Goal: Information Seeking & Learning: Check status

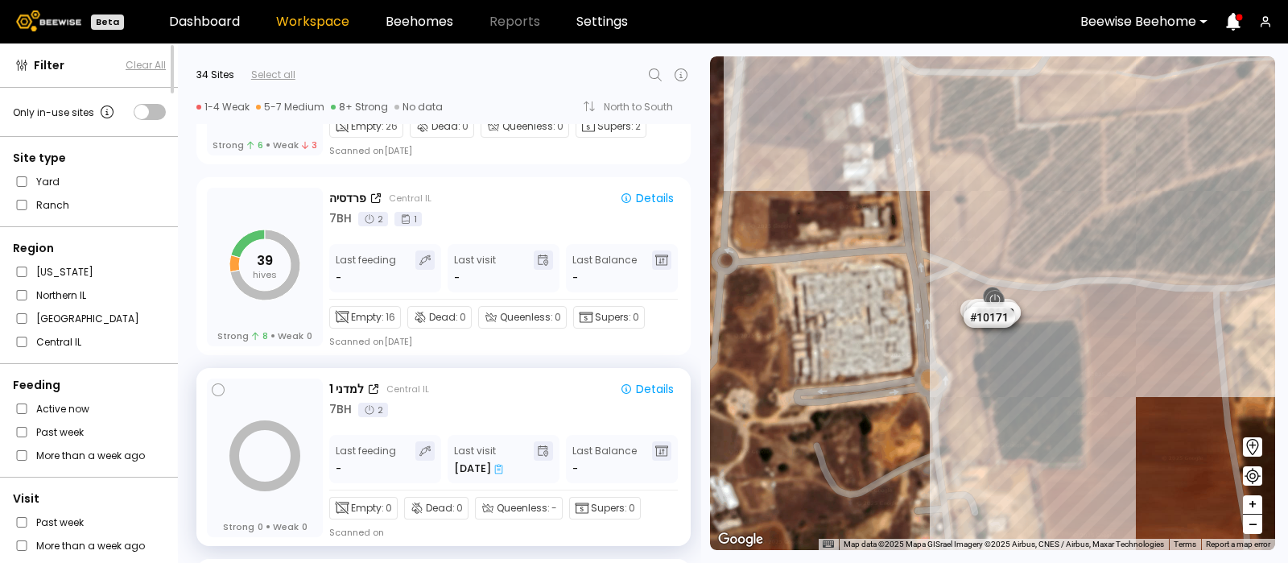
scroll to position [1864, 0]
click at [347, 192] on div "פרדסיה" at bounding box center [347, 199] width 37 height 17
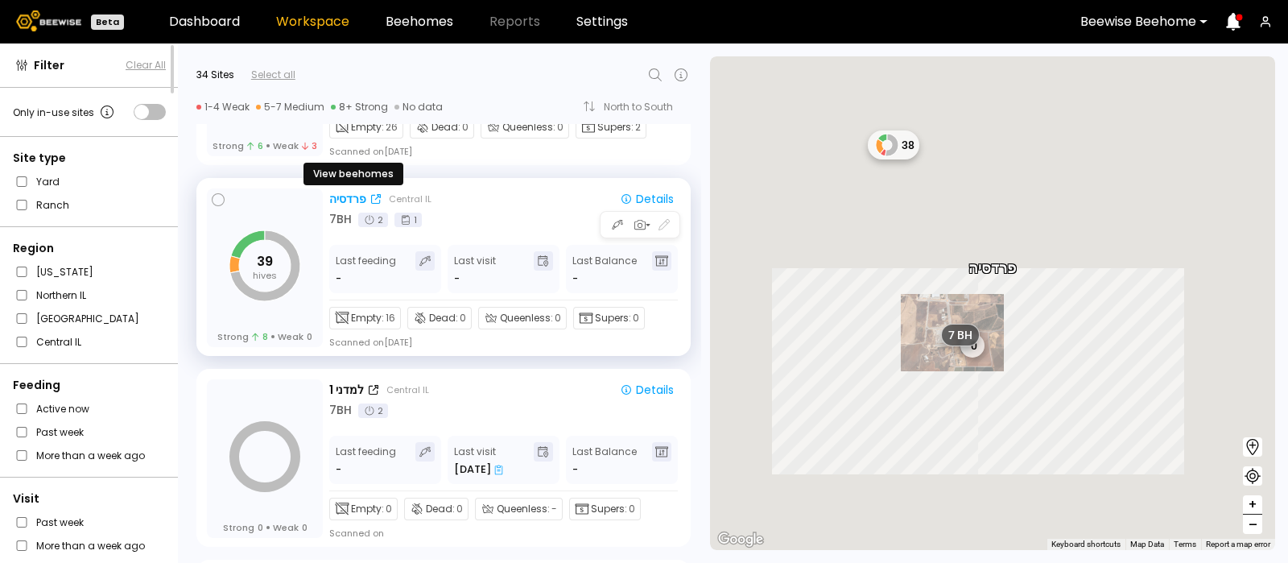
click at [346, 194] on div "פרדסיה" at bounding box center [347, 199] width 37 height 17
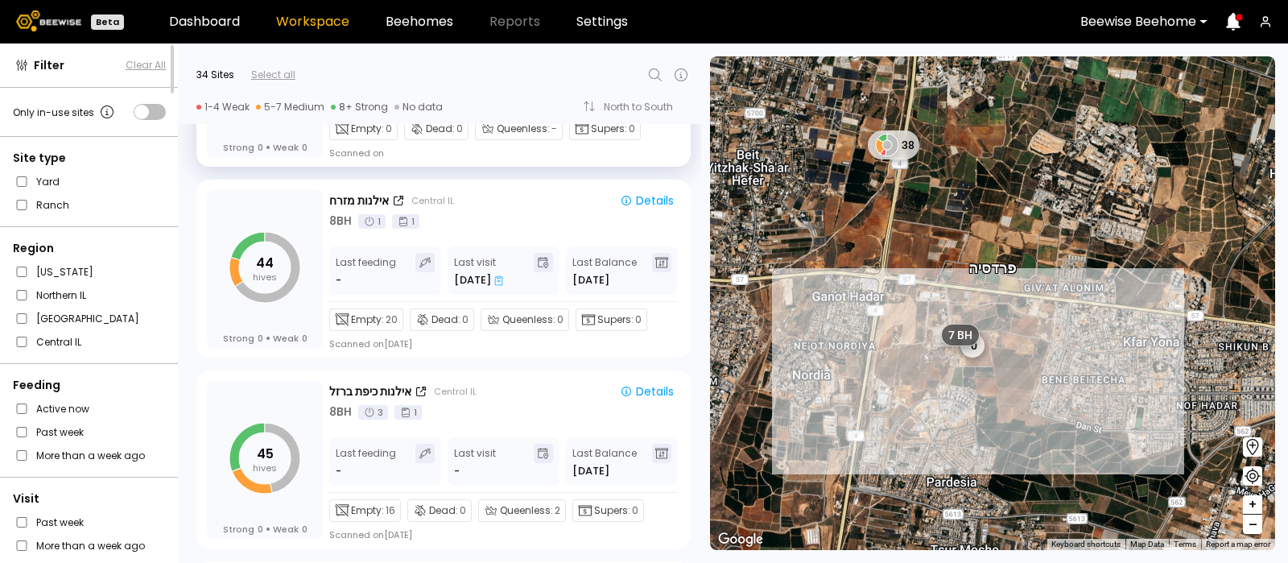
scroll to position [2264, 0]
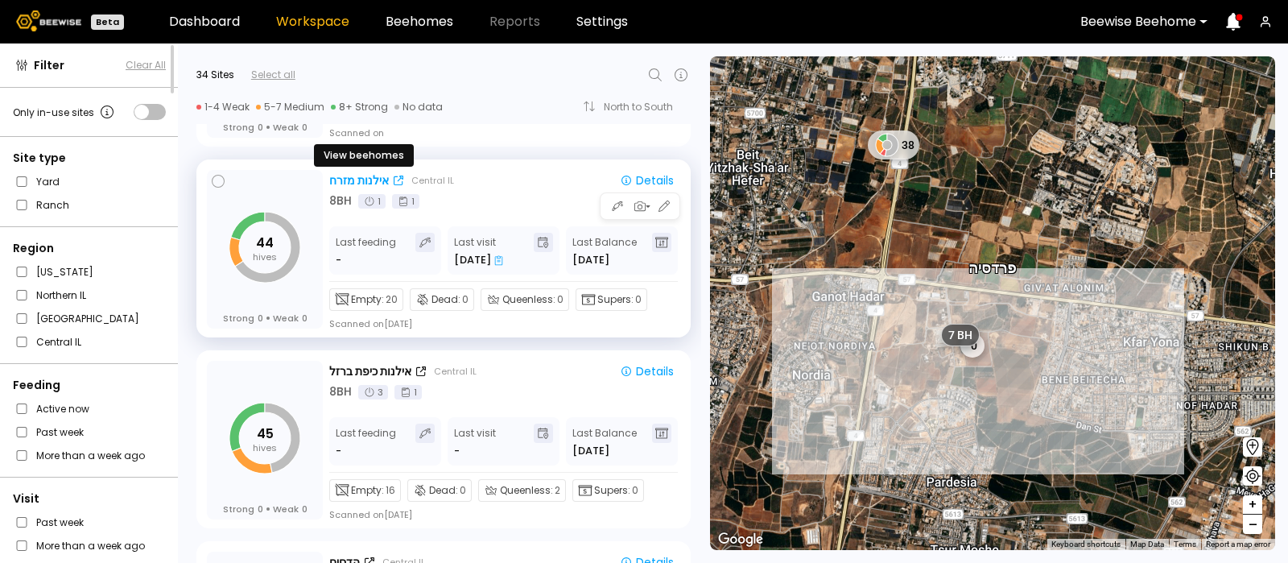
click at [366, 176] on div "אילנות מזרח" at bounding box center [359, 180] width 60 height 17
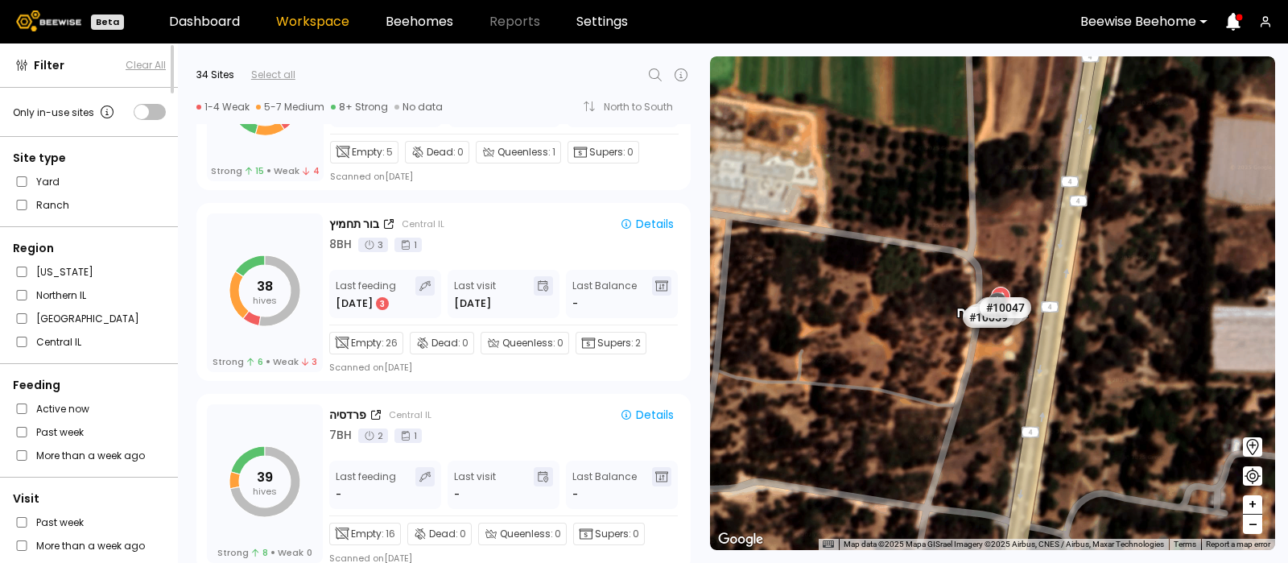
scroll to position [1647, 0]
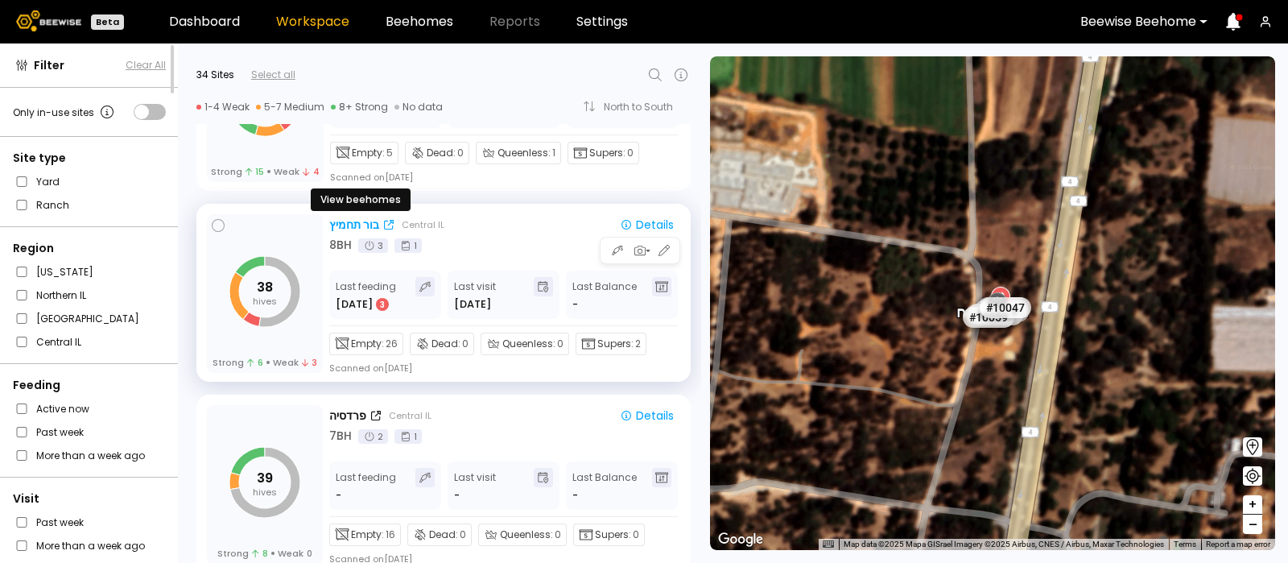
click at [354, 222] on div "בור תחמיץ" at bounding box center [354, 225] width 50 height 17
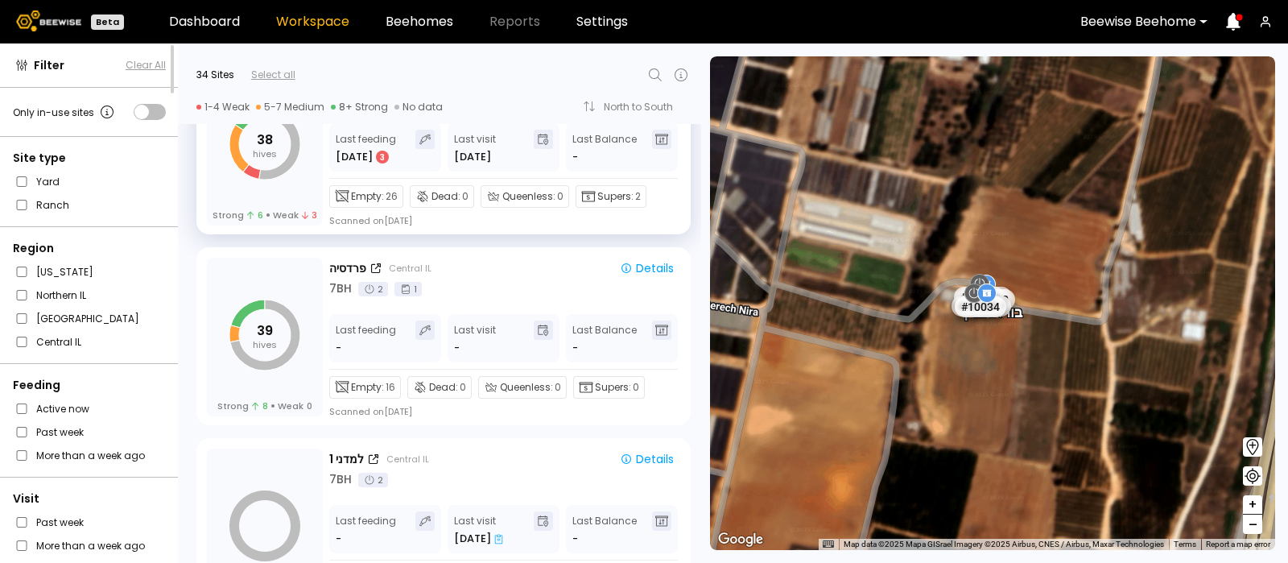
scroll to position [1796, 0]
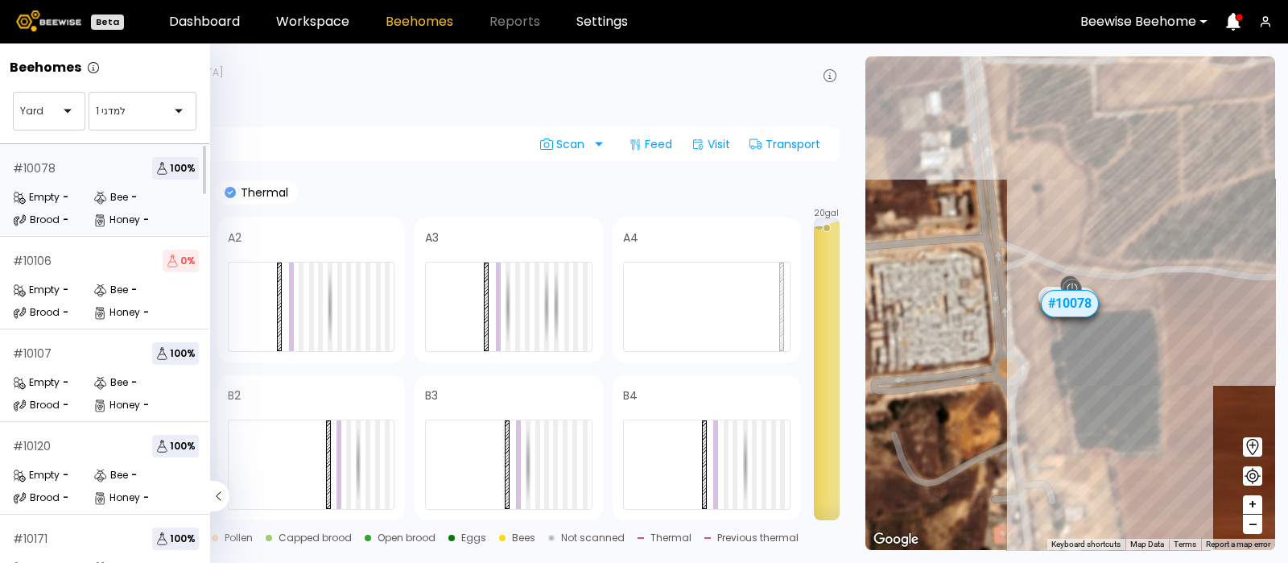
click at [63, 185] on div "# 10078 100 % Empty - Bee - Brood - Honey -" at bounding box center [106, 190] width 212 height 93
click at [77, 275] on div "# 10106 0 % Empty - Bee - Brood - Honey -" at bounding box center [106, 283] width 212 height 93
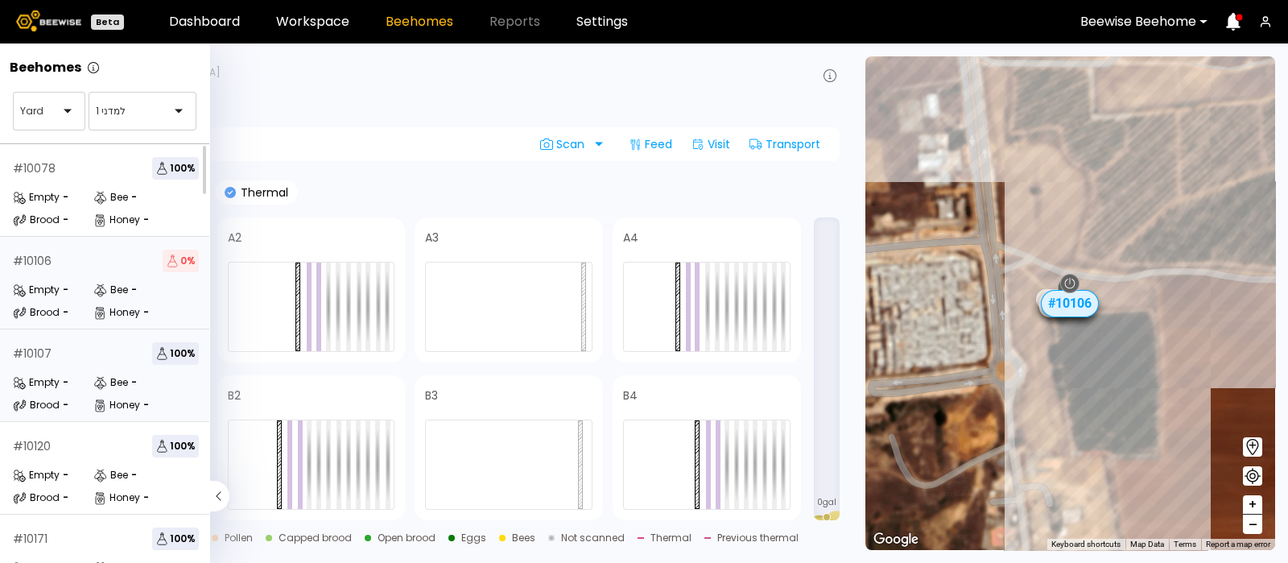
click at [48, 364] on div "# 10107 100 % Empty - Bee - Brood - Honey -" at bounding box center [106, 375] width 212 height 93
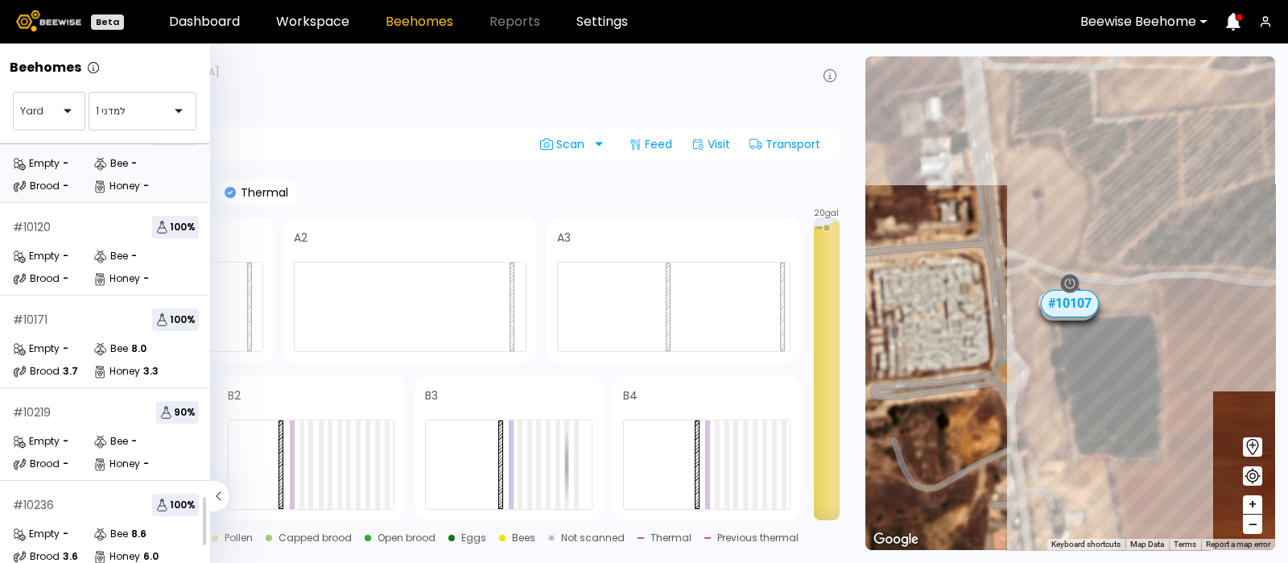
scroll to position [227, 0]
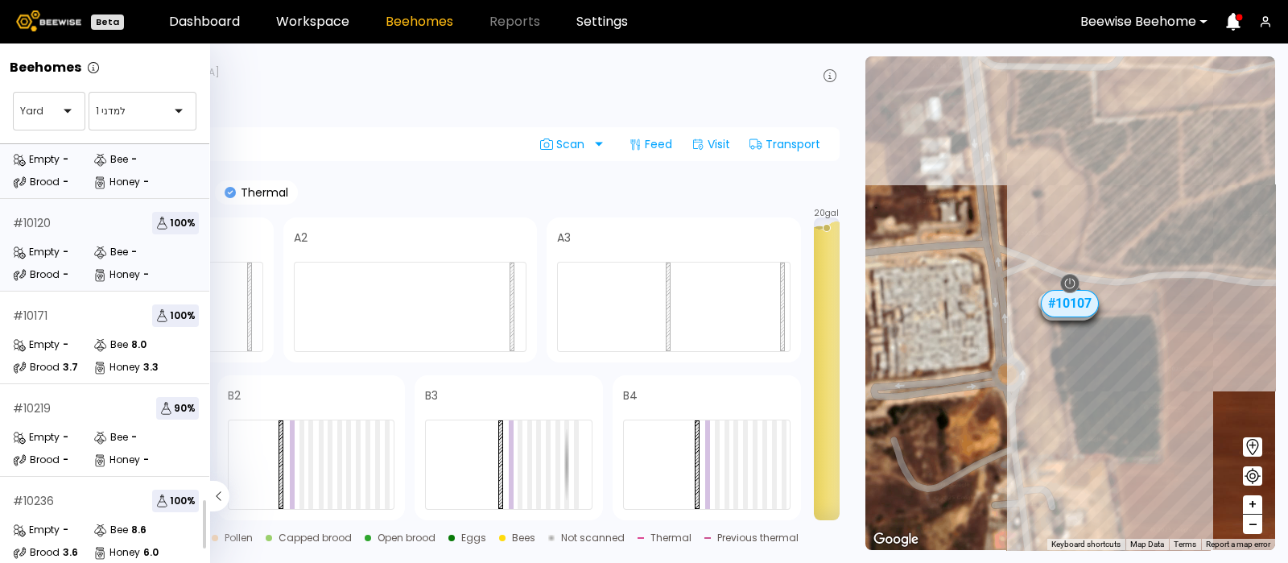
click at [80, 229] on div "# 10120 100 % Empty - Bee - Brood - Honey -" at bounding box center [106, 245] width 212 height 93
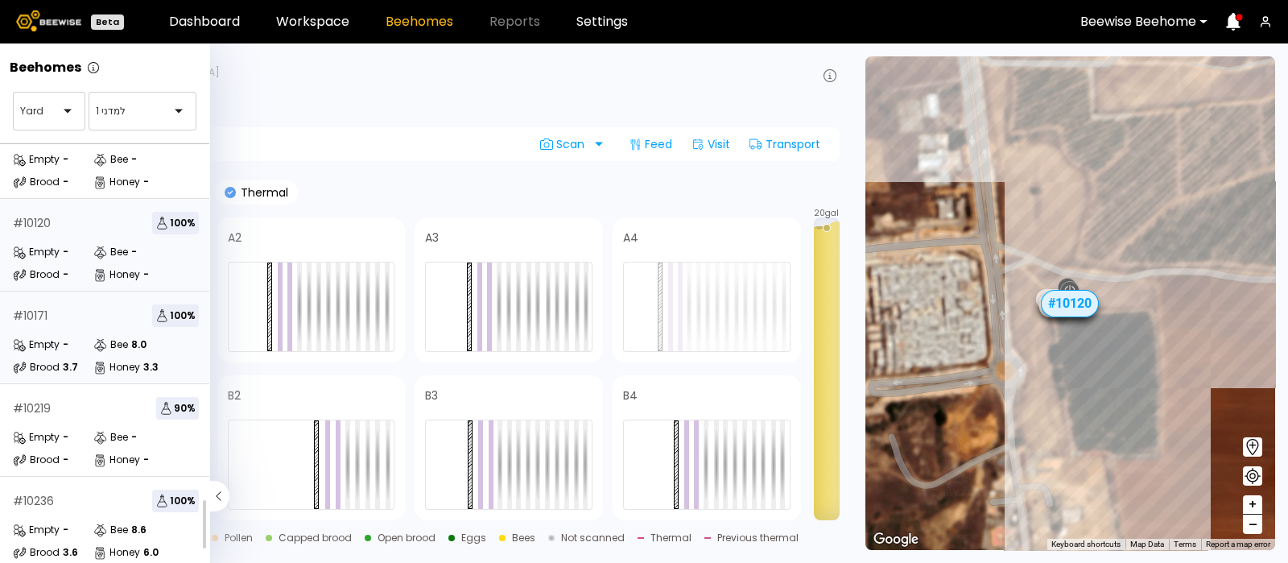
click at [44, 340] on div "Empty" at bounding box center [36, 345] width 47 height 16
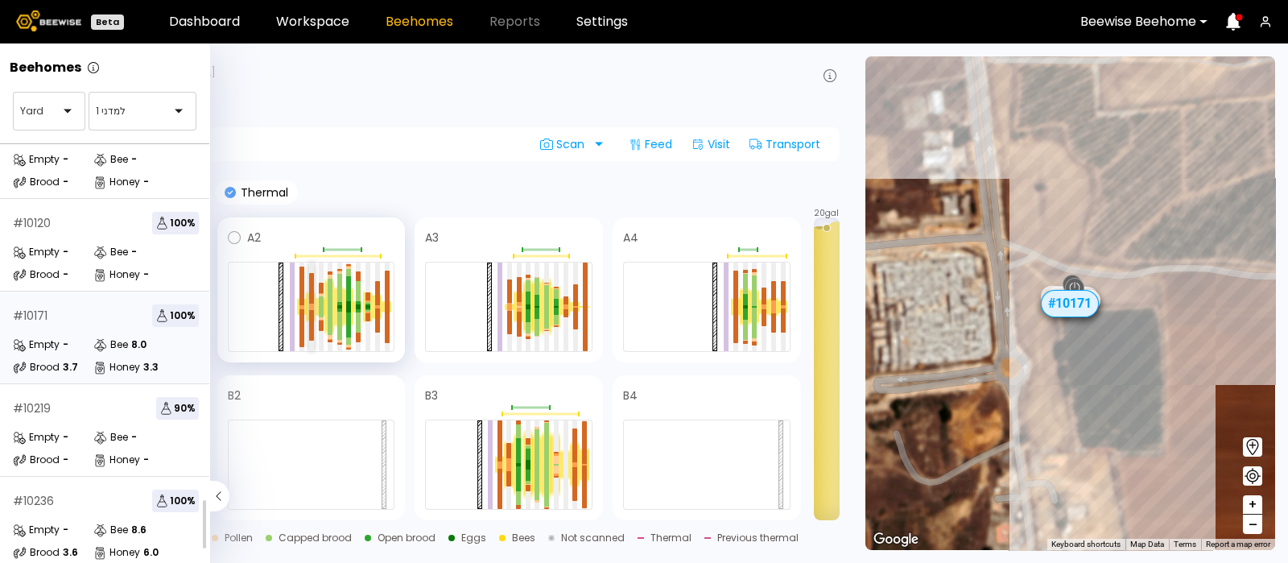
scroll to position [194, 0]
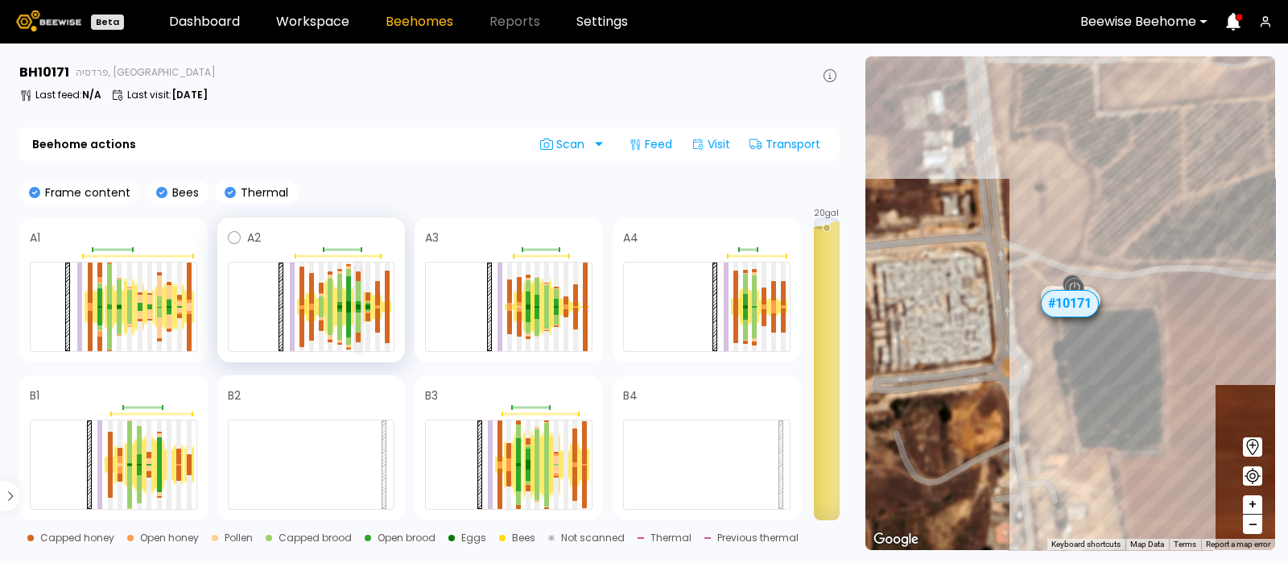
click at [357, 304] on div at bounding box center [358, 307] width 5 height 6
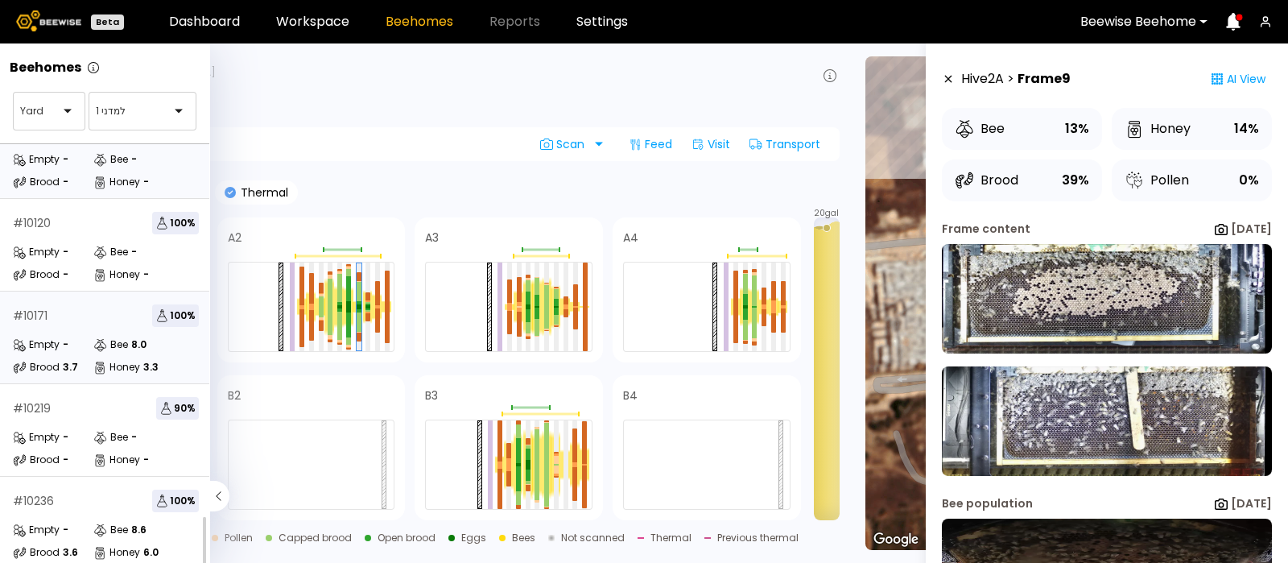
scroll to position [238, 0]
click at [83, 429] on div "Empty -" at bounding box center [53, 437] width 81 height 16
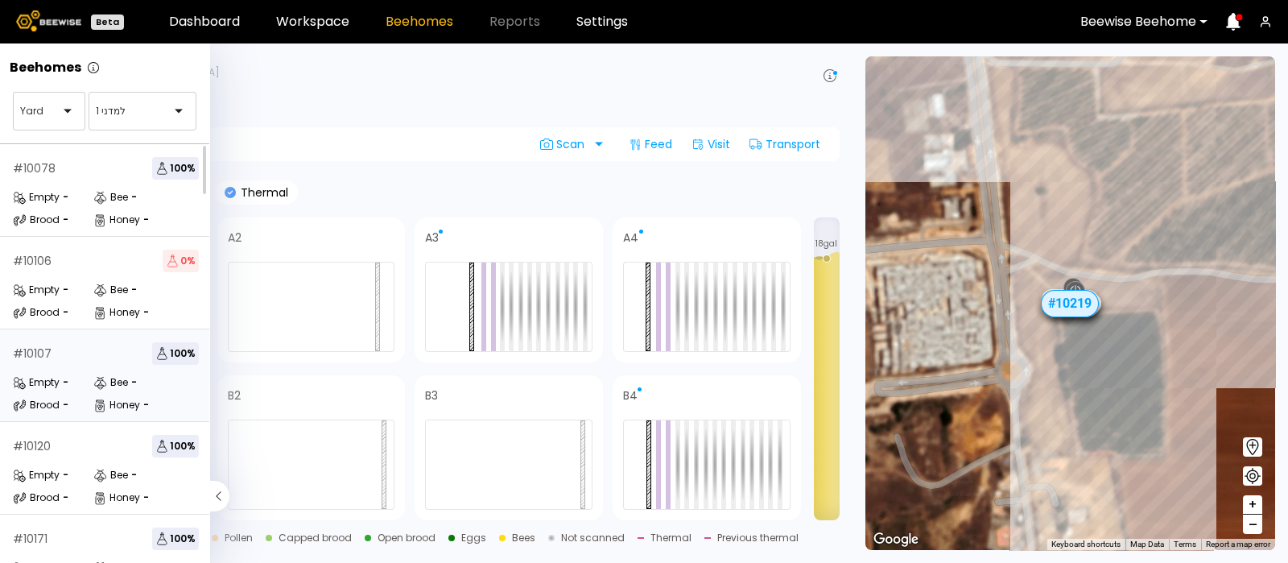
scroll to position [238, 0]
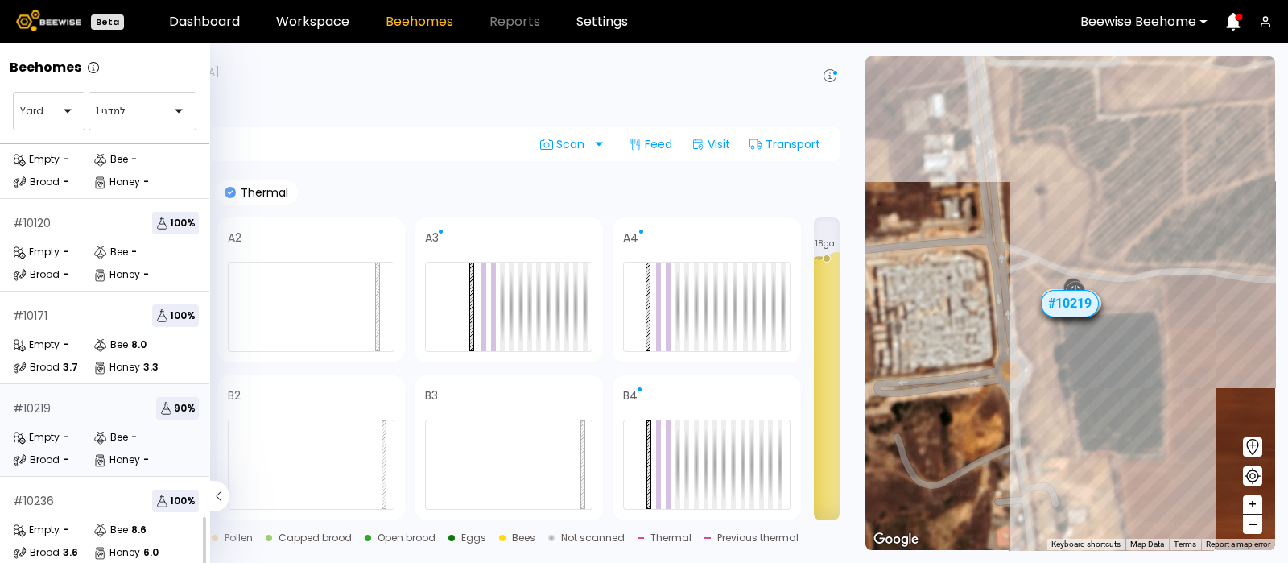
click at [44, 429] on div "Empty" at bounding box center [36, 437] width 47 height 16
click at [36, 498] on div "# 10236 100 % Empty - Bee 8.6 Brood 3.6 Honey 6.0" at bounding box center [106, 523] width 212 height 93
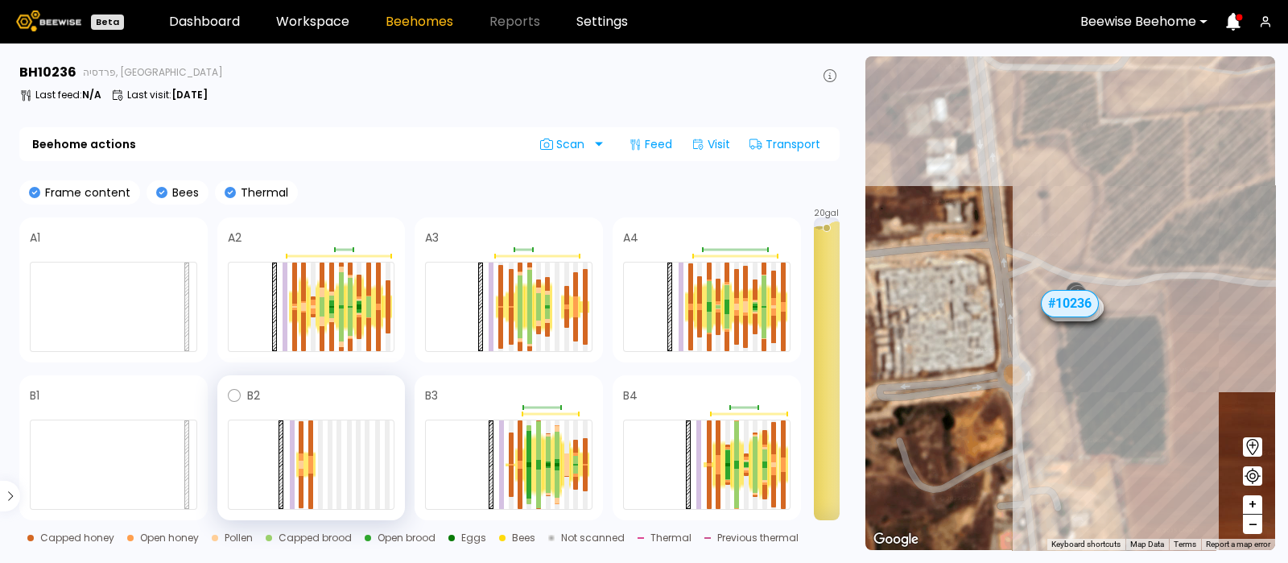
scroll to position [194, 0]
click at [301, 300] on div at bounding box center [303, 281] width 5 height 39
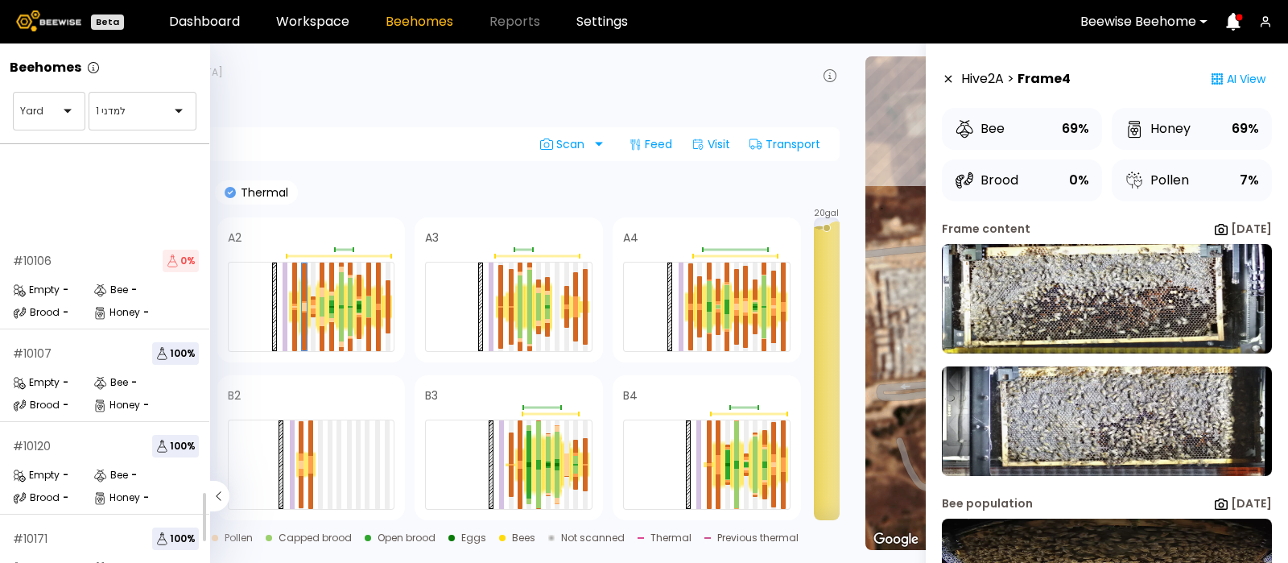
scroll to position [238, 0]
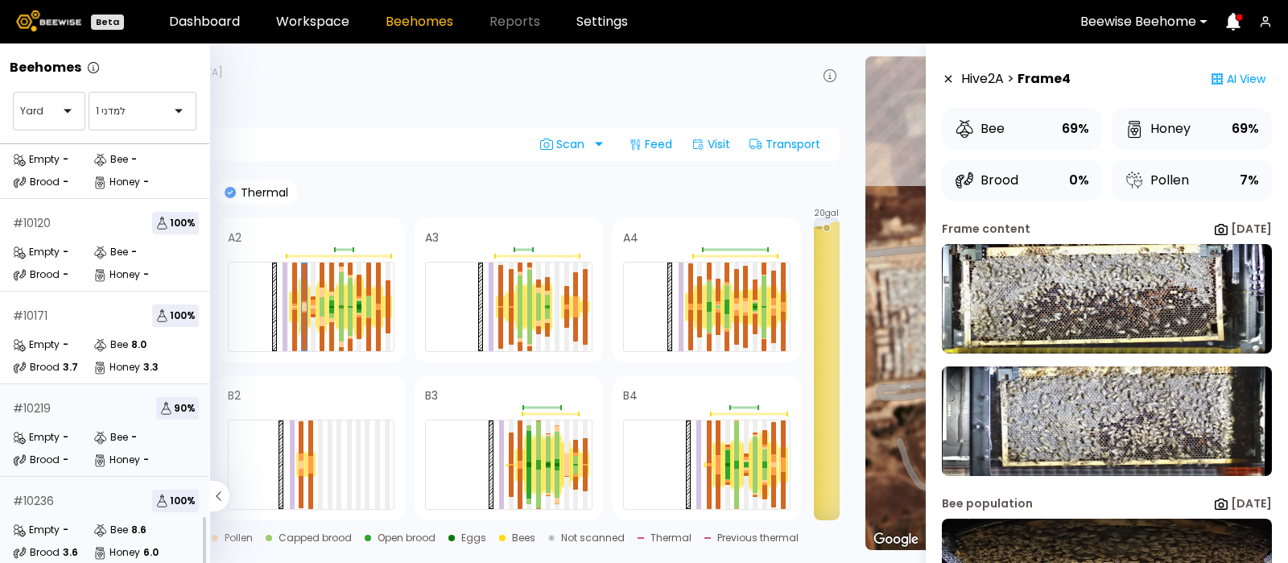
click at [85, 397] on div "# 10219 90 %" at bounding box center [106, 408] width 186 height 23
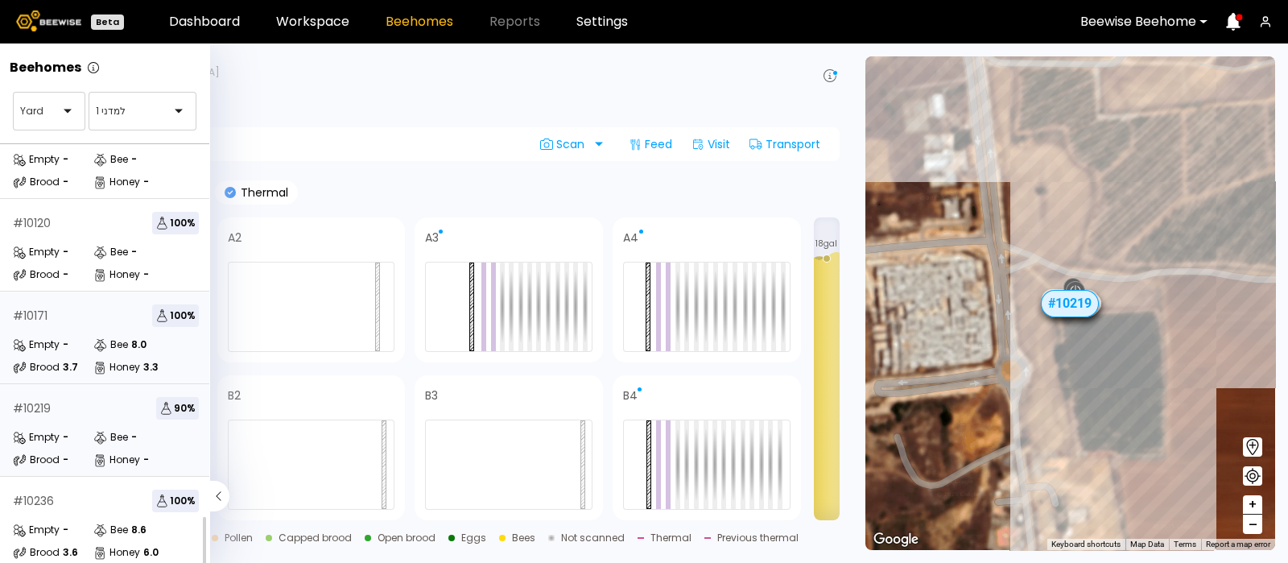
click at [89, 312] on div "# 10171 100 % Empty - Bee 8.0 Brood 3.7 Honey 3.3" at bounding box center [106, 337] width 212 height 93
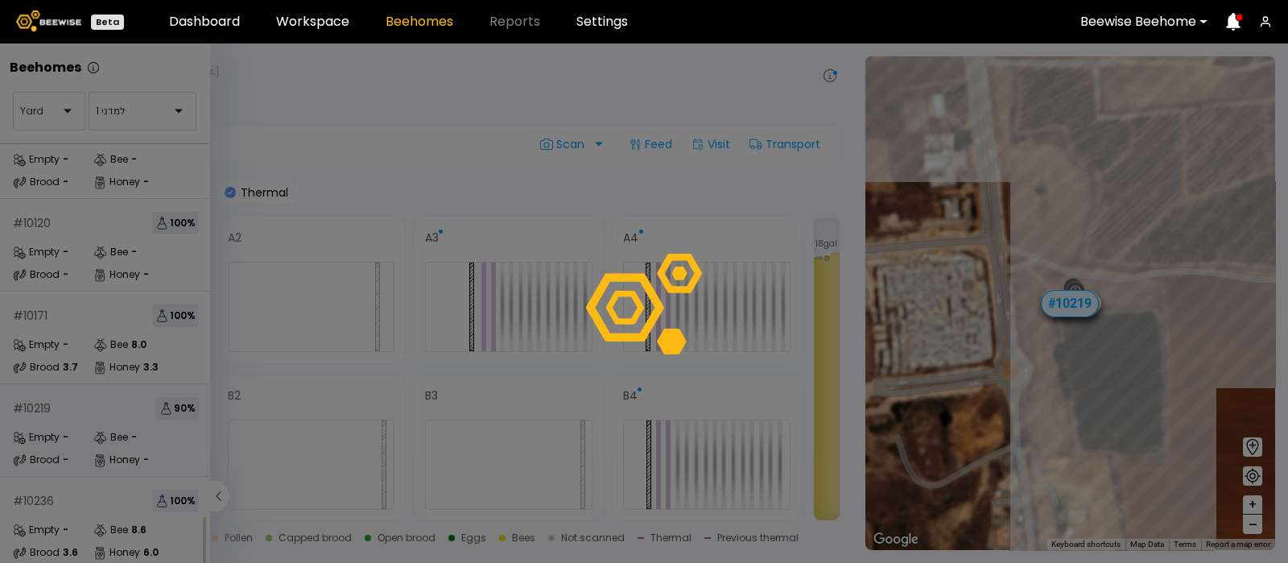
scroll to position [194, 0]
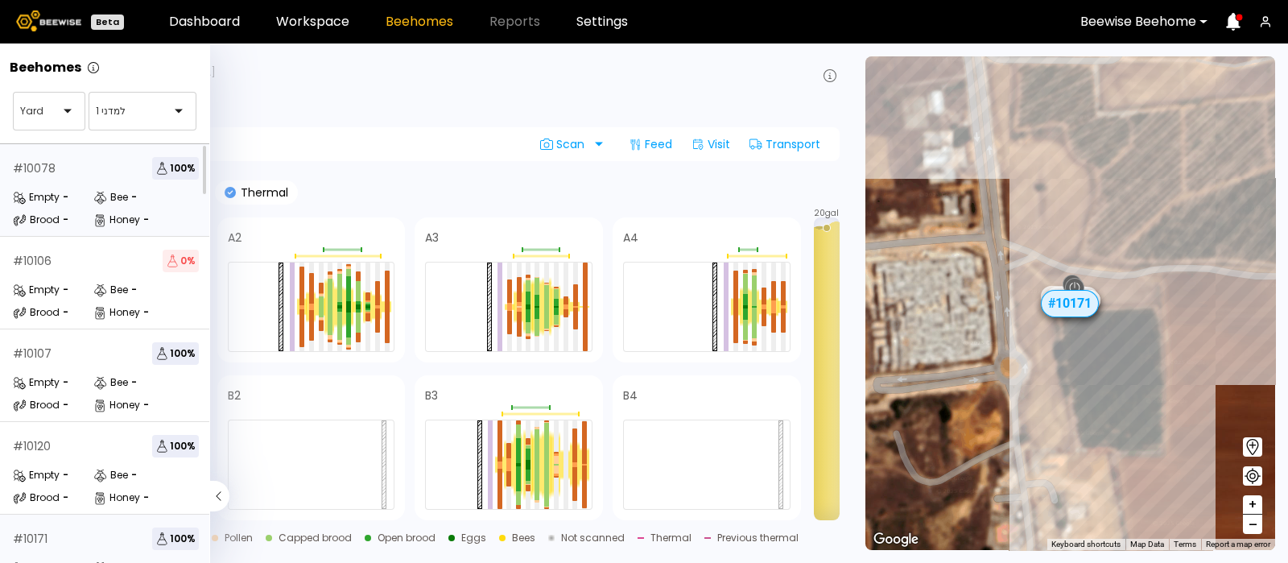
click at [133, 186] on div "# 10078 100 % Empty - Bee - Brood - Honey -" at bounding box center [106, 190] width 212 height 93
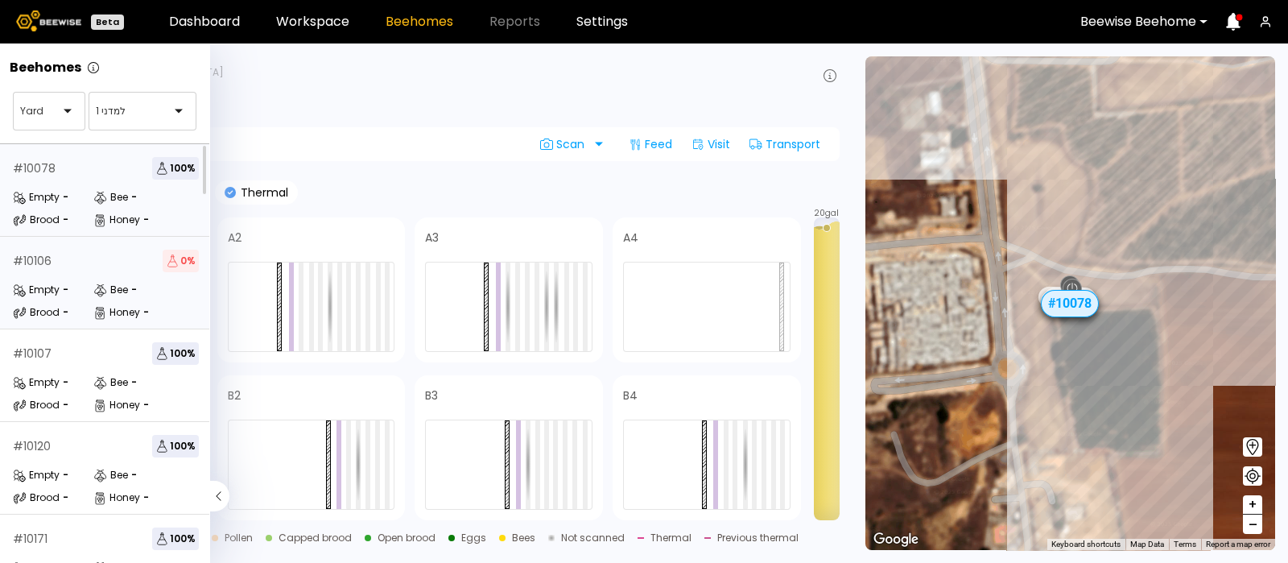
click at [49, 283] on div "Empty" at bounding box center [36, 290] width 47 height 16
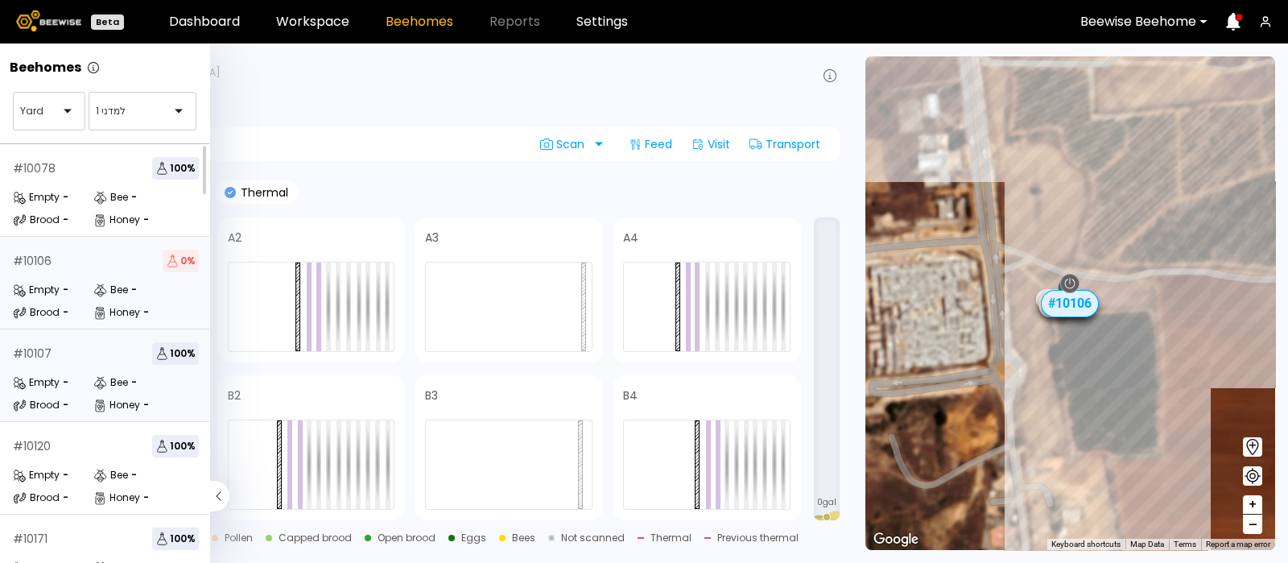
click at [32, 362] on div "# 10107 100 %" at bounding box center [106, 353] width 186 height 23
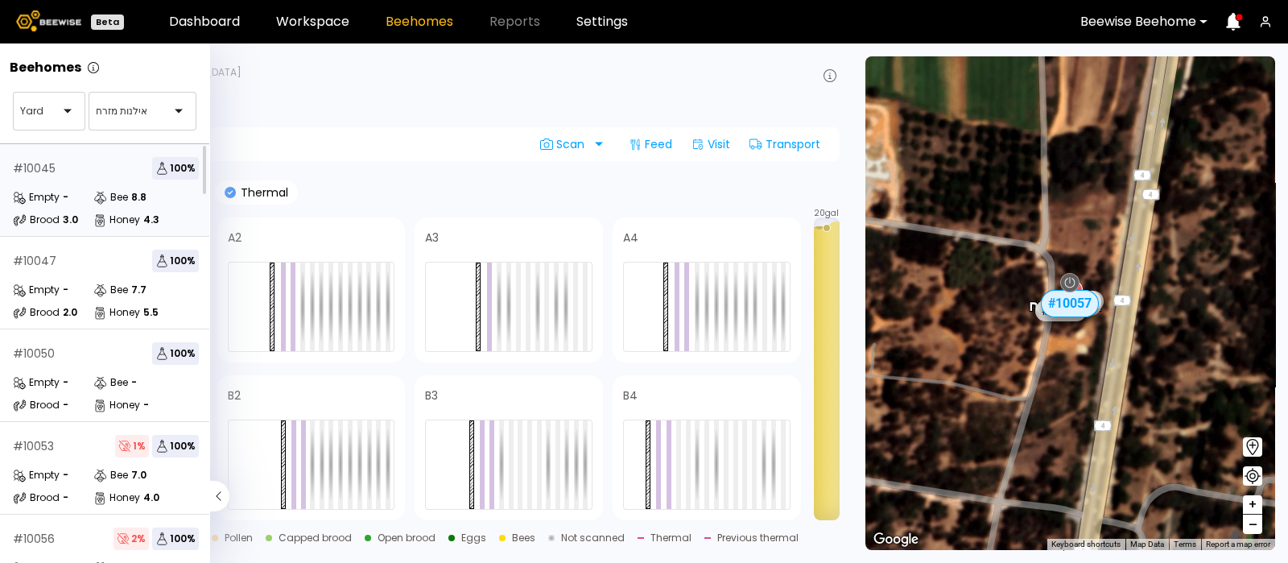
click at [77, 180] on div "# 10045 100 % Empty - Bee 8.8 Brood 3.0 Honey 4.3" at bounding box center [106, 190] width 212 height 93
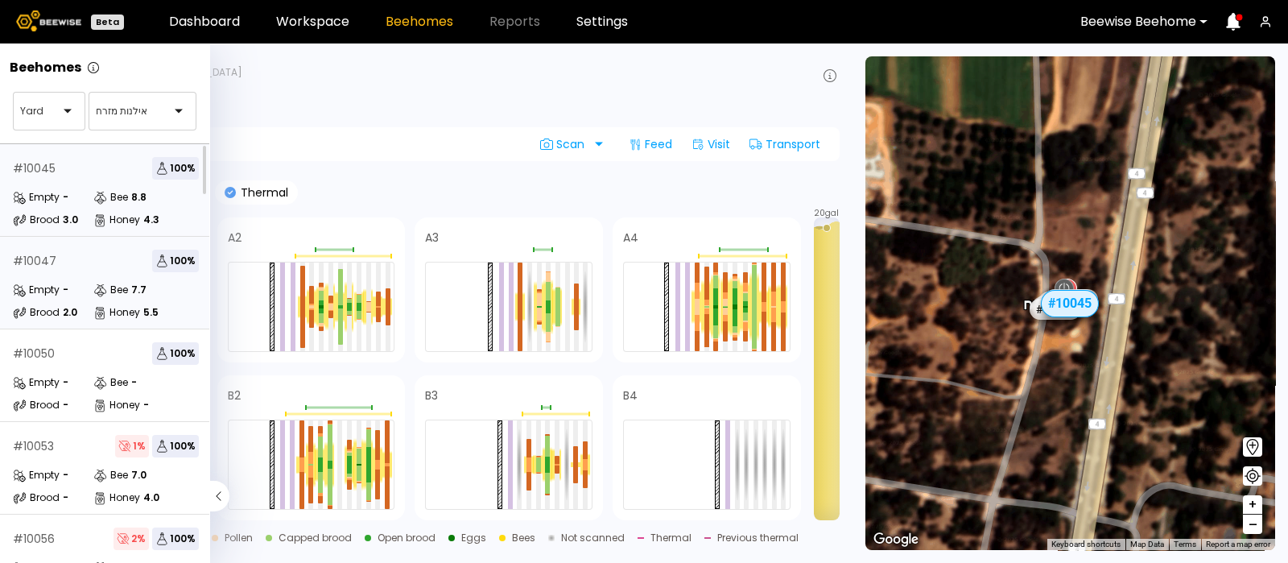
click at [56, 279] on div "# 10047 100 % Empty - Bee 7.7 Brood 2.0 Honey 5.5" at bounding box center [106, 283] width 212 height 93
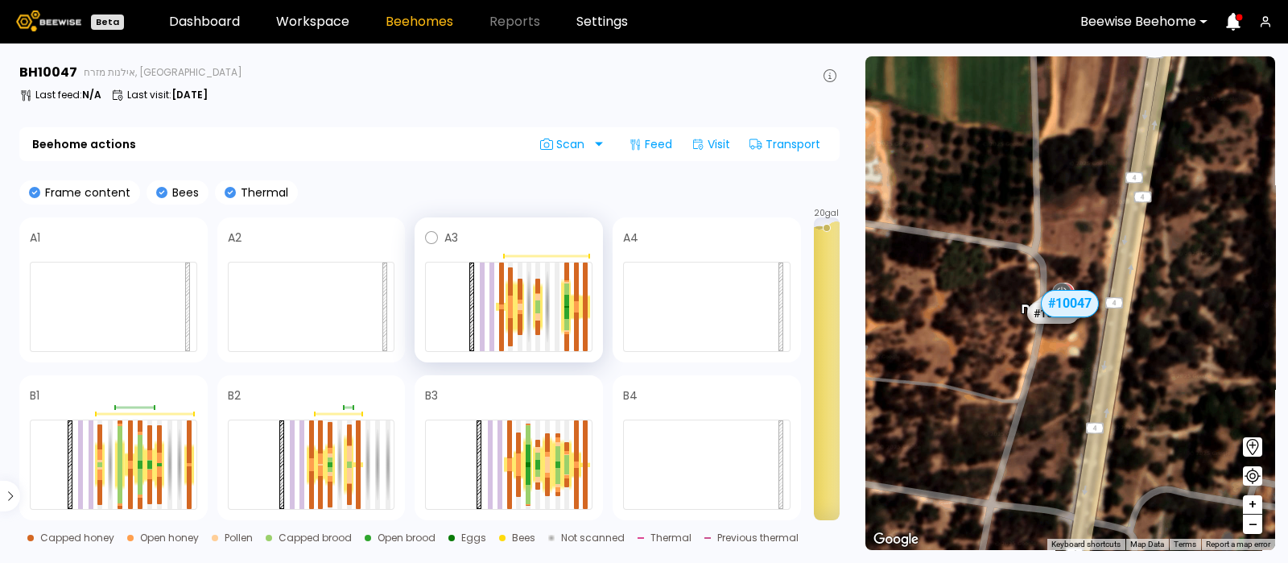
click at [564, 301] on div at bounding box center [566, 306] width 10 height 57
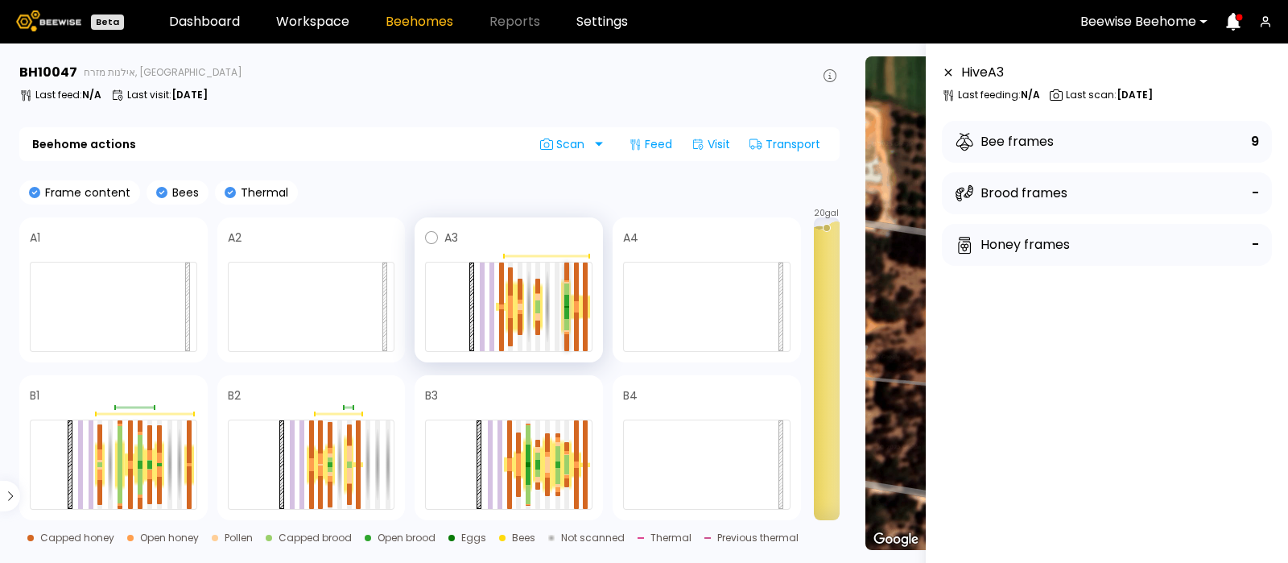
click at [565, 306] on div at bounding box center [566, 307] width 5 height 2
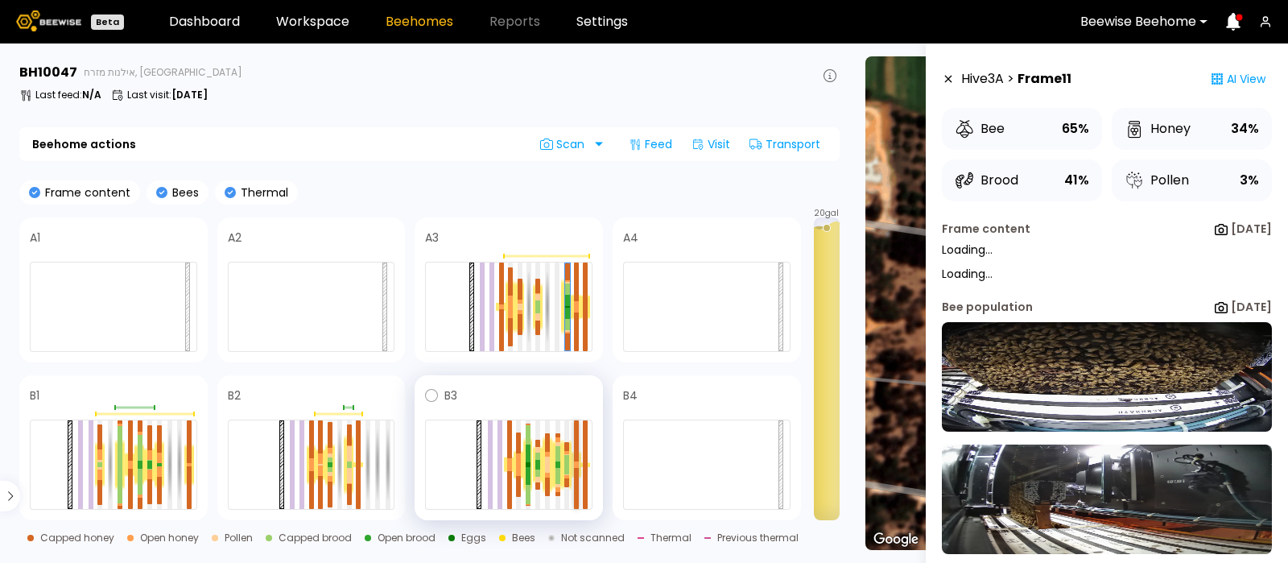
click at [576, 453] on div at bounding box center [576, 440] width 5 height 41
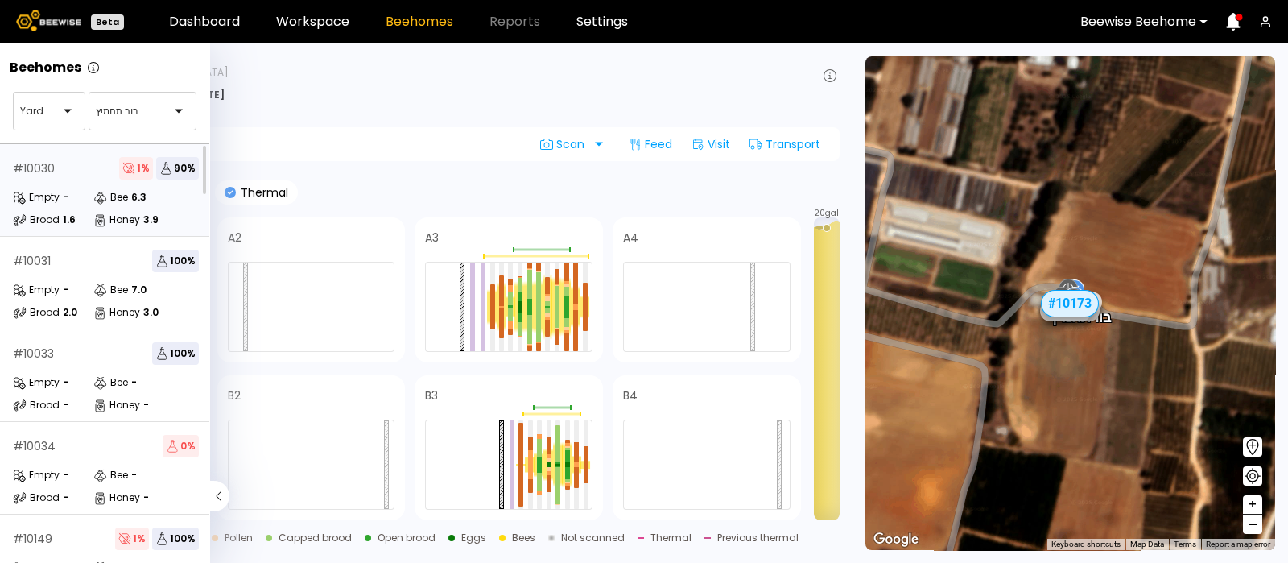
click at [59, 167] on div "# 10030 1 % 90 %" at bounding box center [106, 168] width 186 height 23
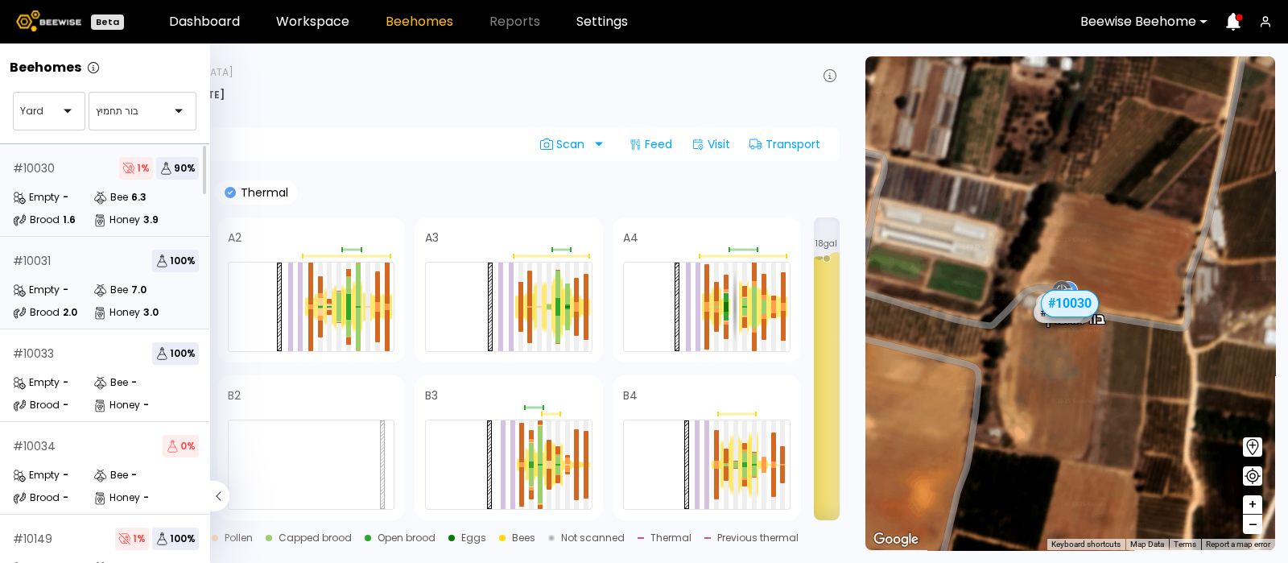
click at [49, 282] on div "Empty" at bounding box center [36, 290] width 47 height 16
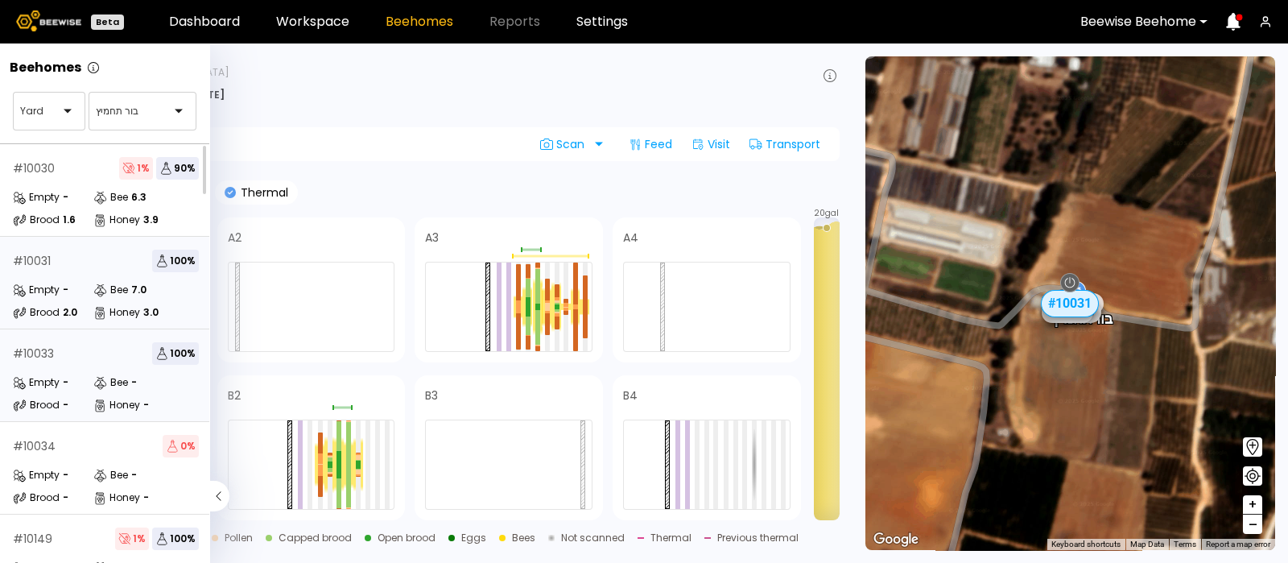
click at [64, 360] on div "# 10033 100 %" at bounding box center [106, 353] width 186 height 23
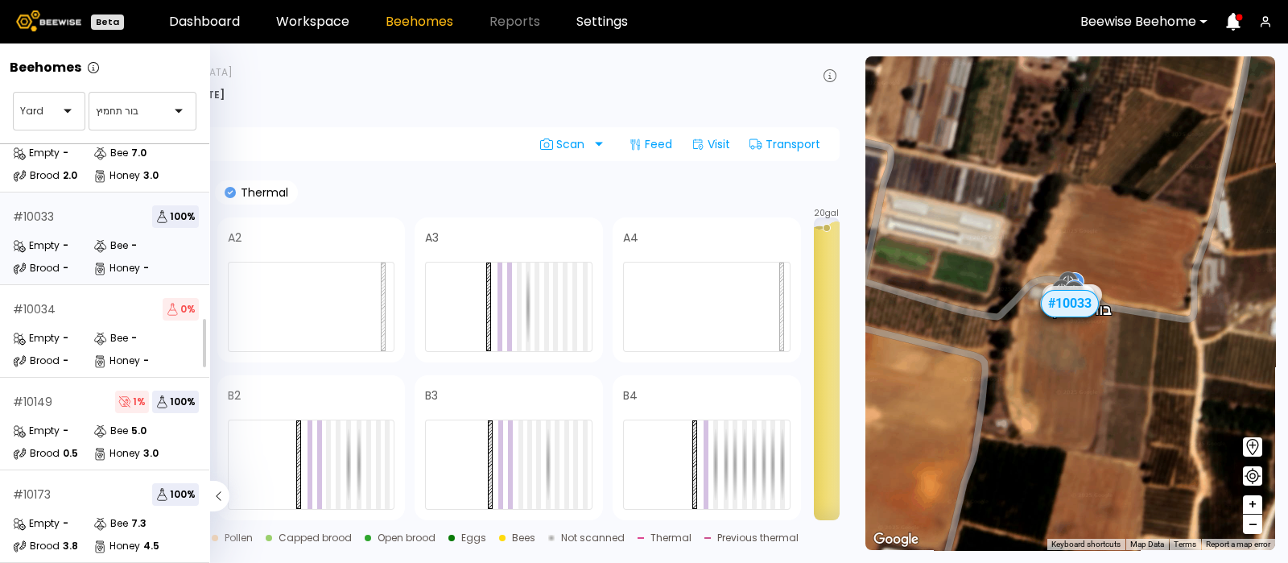
scroll to position [155, 0]
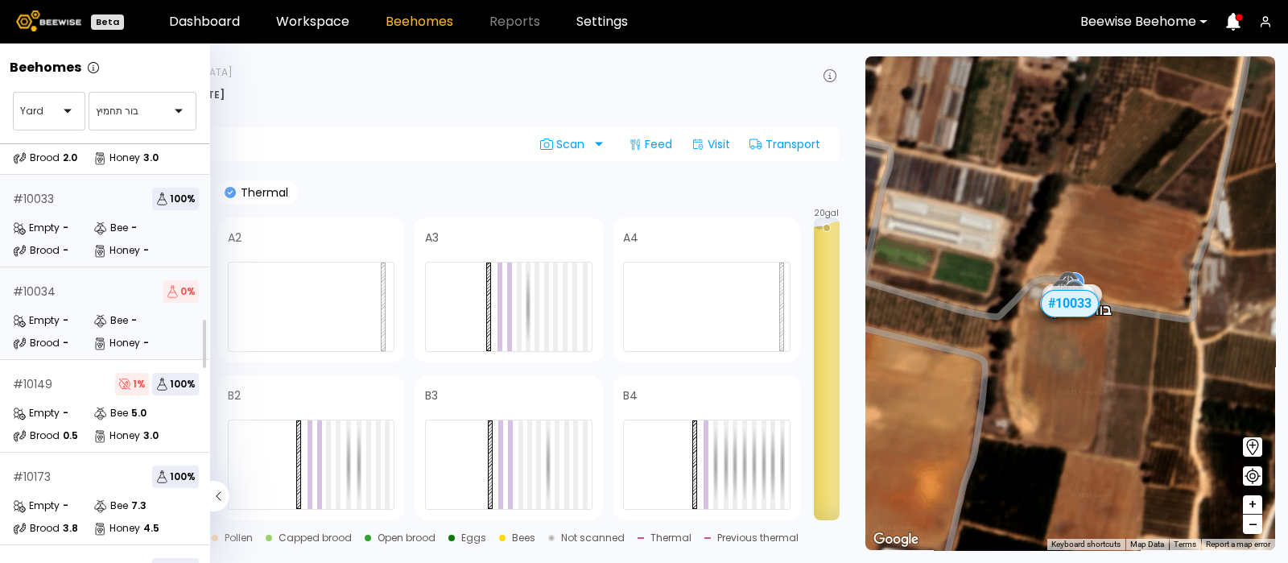
click at [91, 303] on div "# 10034 0 % Empty - Bee - Brood - Honey -" at bounding box center [106, 313] width 212 height 93
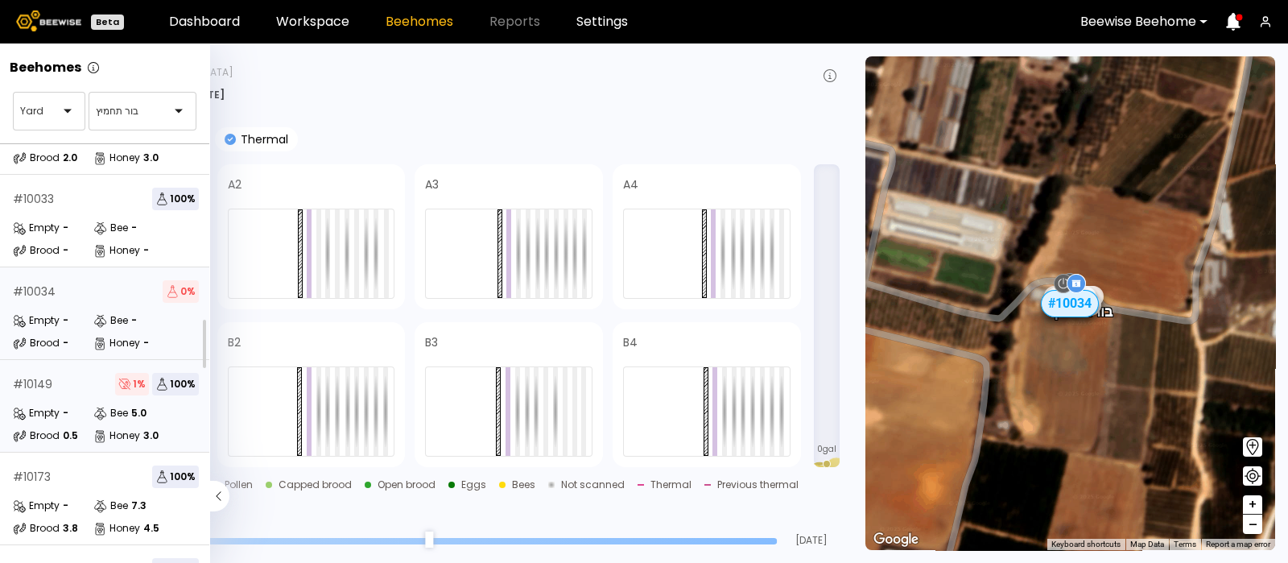
click at [56, 405] on div "Empty" at bounding box center [36, 413] width 47 height 16
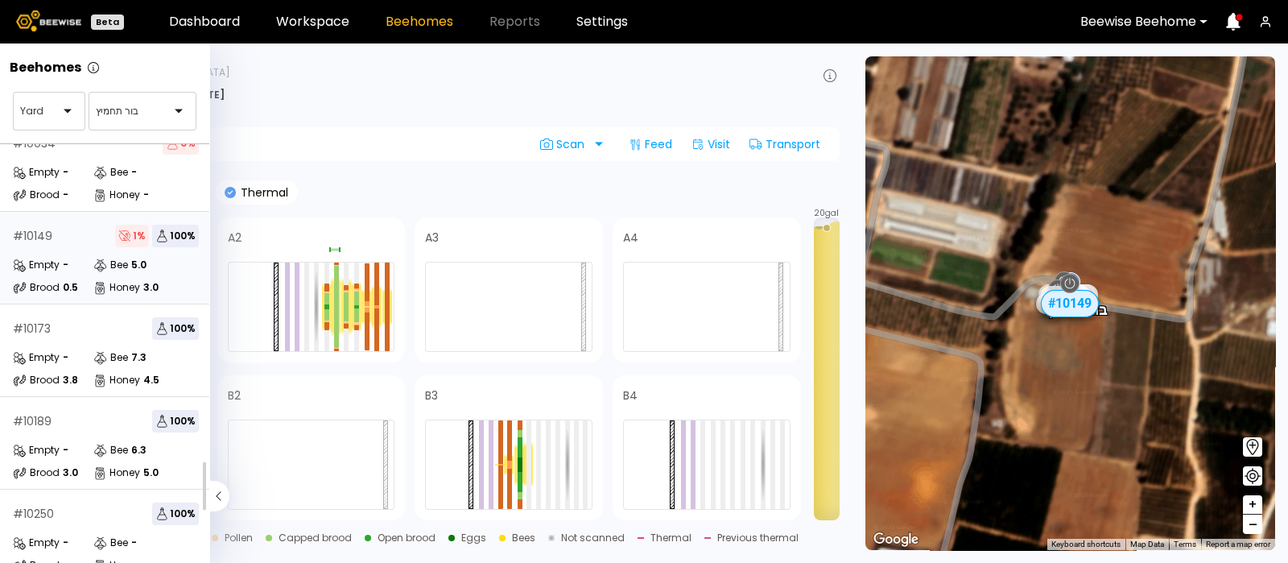
scroll to position [317, 0]
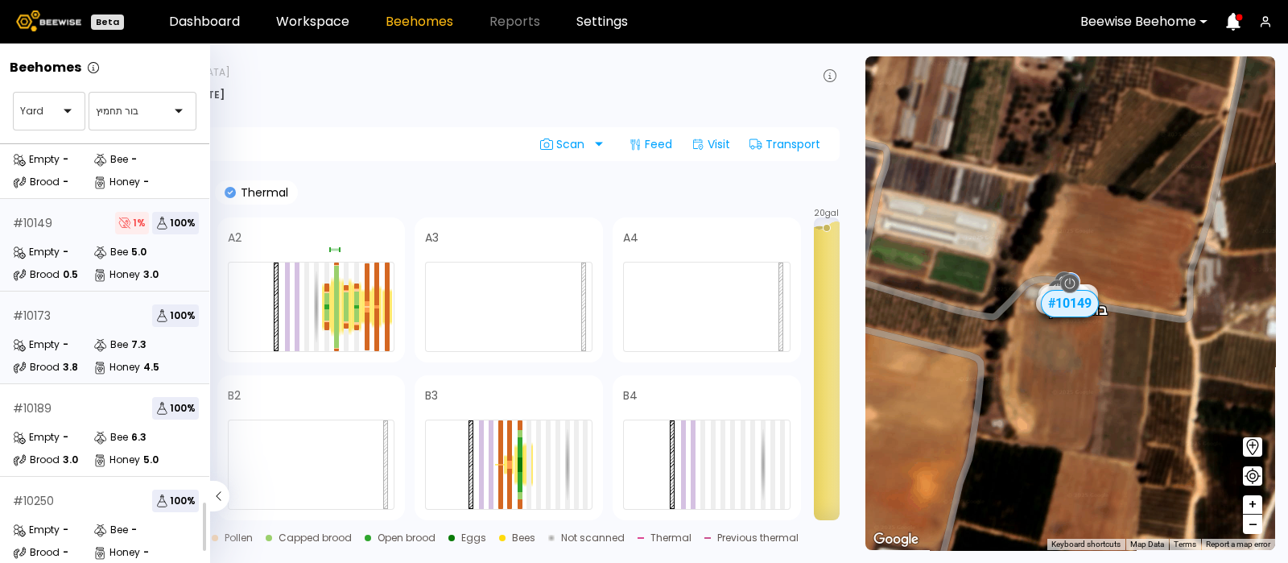
click at [72, 320] on div "# 10173 100 %" at bounding box center [106, 315] width 186 height 23
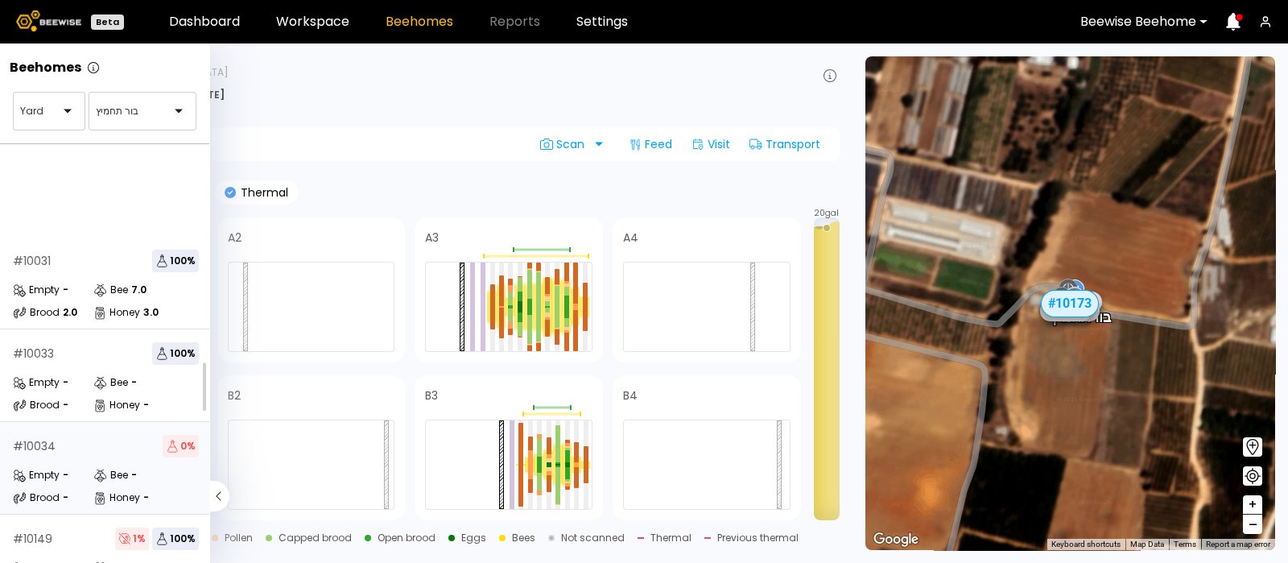
scroll to position [330, 0]
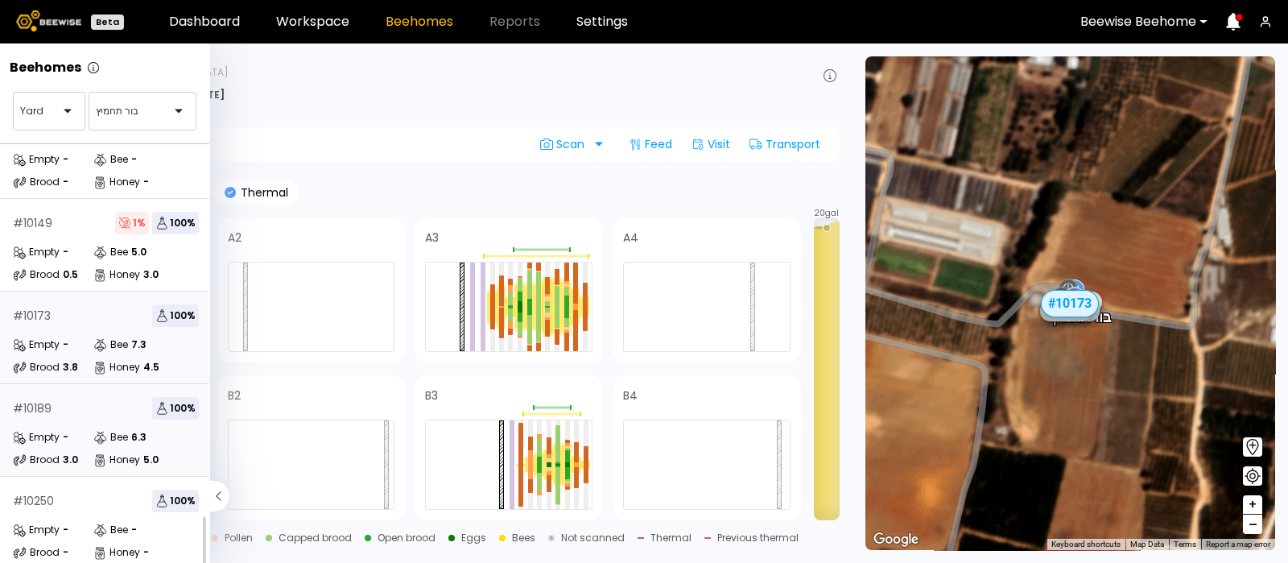
click at [64, 411] on div "# 10189 100 % Empty - Bee 6.3 Brood 3.0 Honey 5.0" at bounding box center [106, 430] width 212 height 93
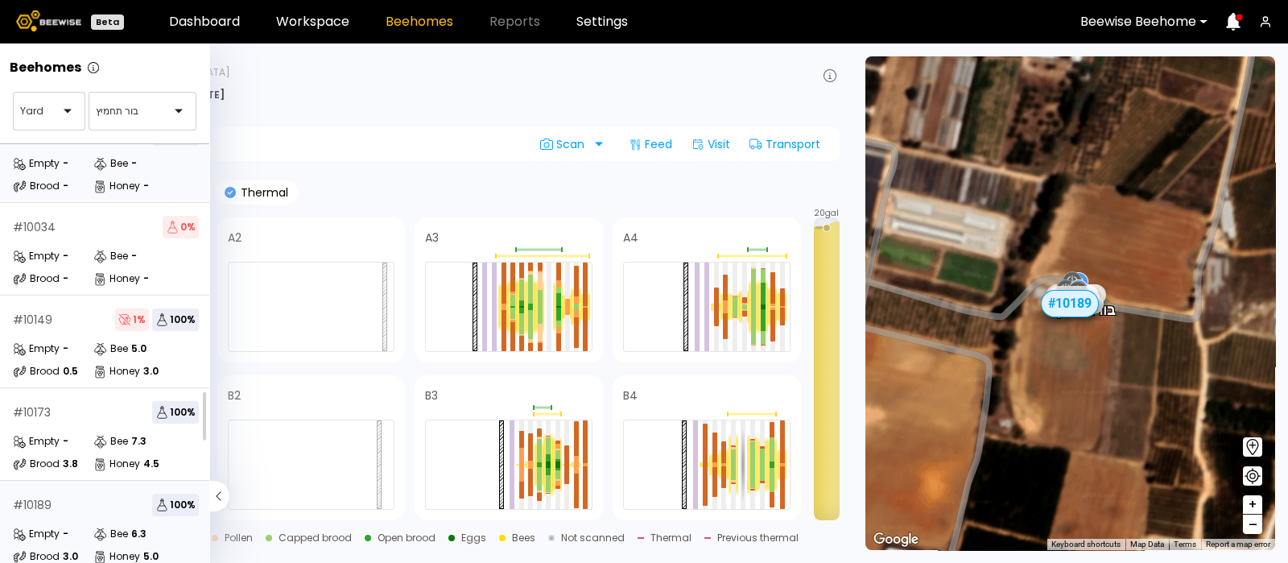
scroll to position [330, 0]
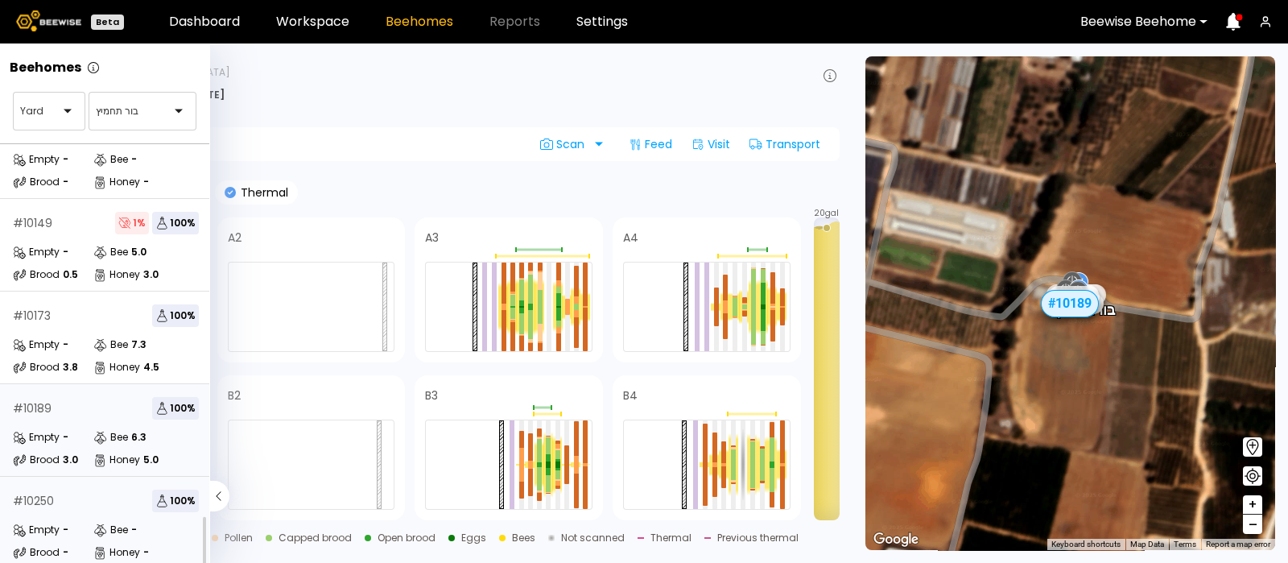
click at [33, 501] on div "# 10250 100 % Empty - Bee - Brood - Honey -" at bounding box center [106, 523] width 212 height 93
